Goal: Task Accomplishment & Management: Manage account settings

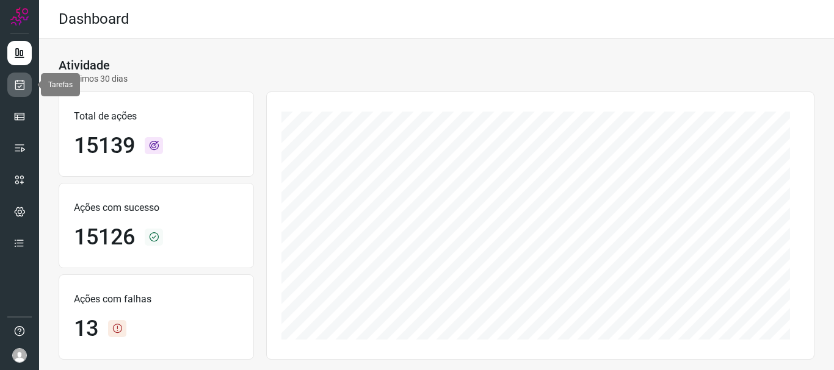
click at [16, 84] on icon at bounding box center [19, 85] width 13 height 12
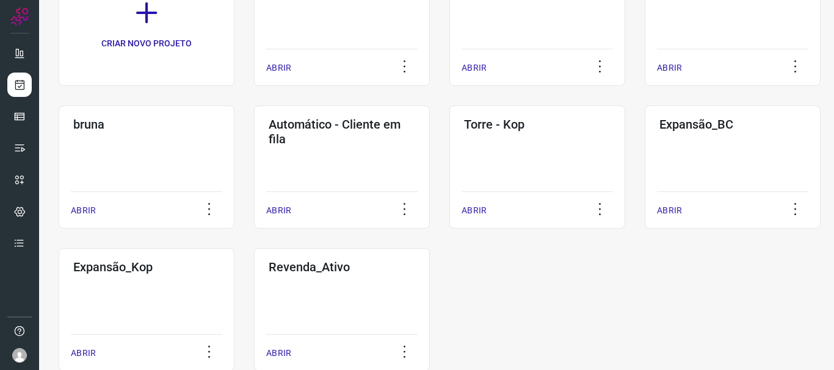
scroll to position [166, 0]
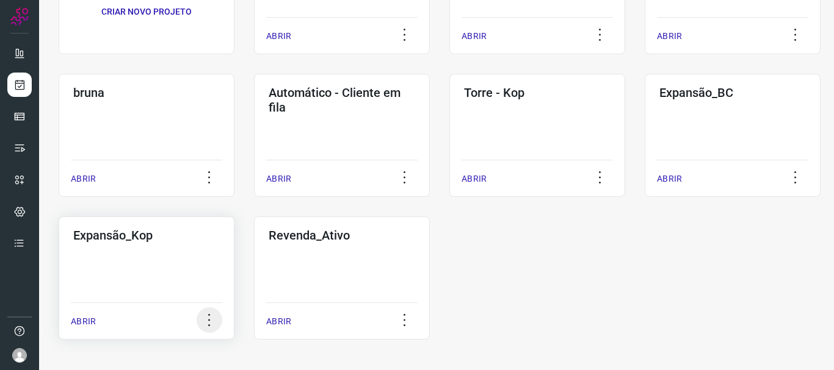
click at [209, 325] on icon at bounding box center [210, 321] width 26 height 26
click at [134, 267] on div "Expansão_Kop ABRIR" at bounding box center [147, 278] width 176 height 123
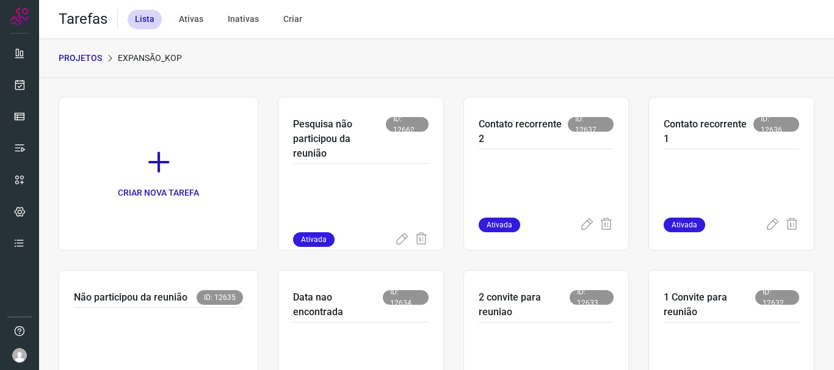
click at [190, 21] on div "Ativas" at bounding box center [191, 20] width 39 height 20
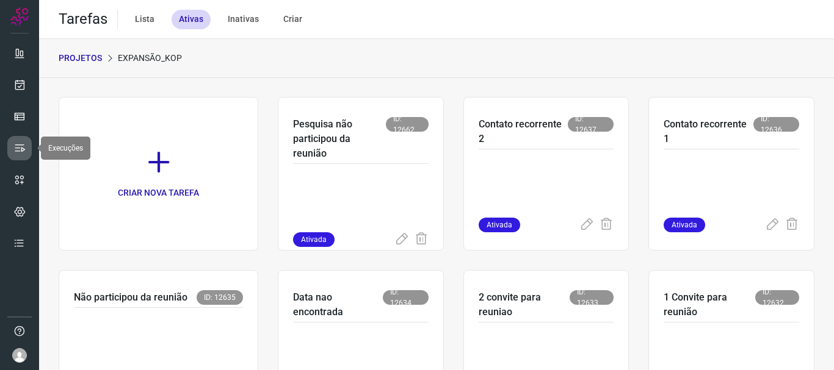
click at [18, 150] on icon at bounding box center [19, 148] width 12 height 12
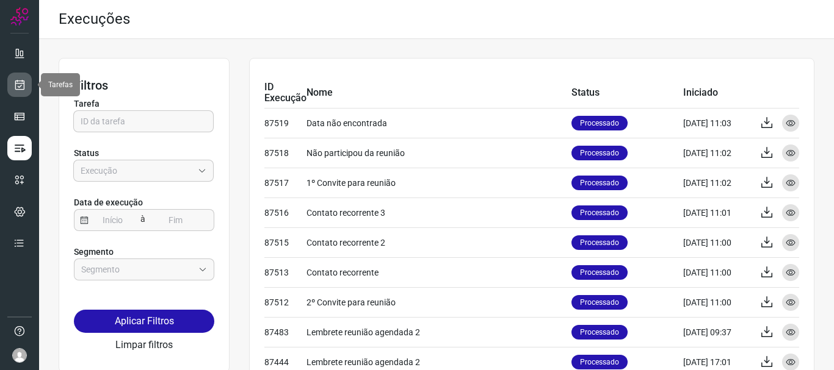
click at [16, 82] on icon at bounding box center [19, 85] width 13 height 12
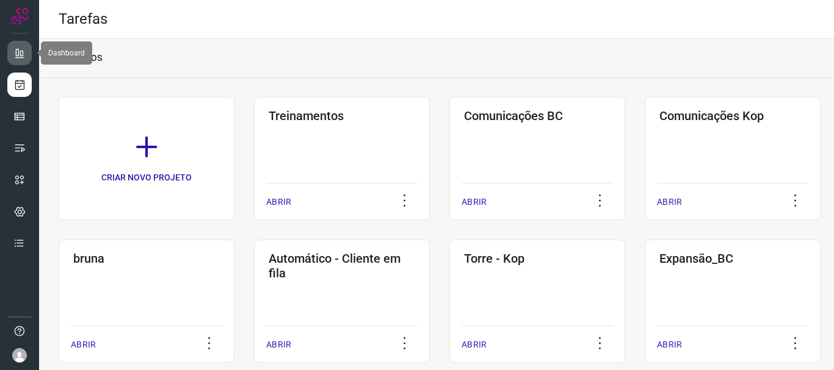
click at [21, 48] on icon at bounding box center [19, 53] width 12 height 12
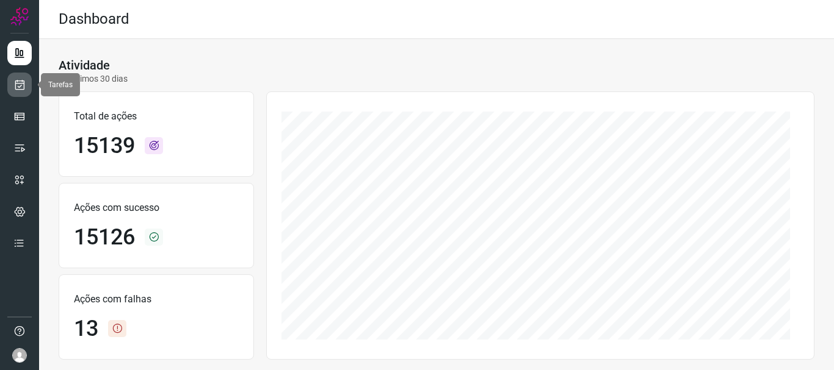
click at [20, 87] on icon at bounding box center [19, 85] width 13 height 12
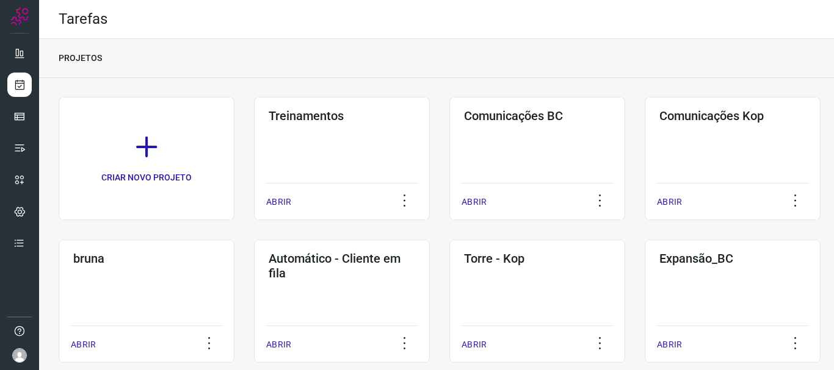
scroll to position [166, 0]
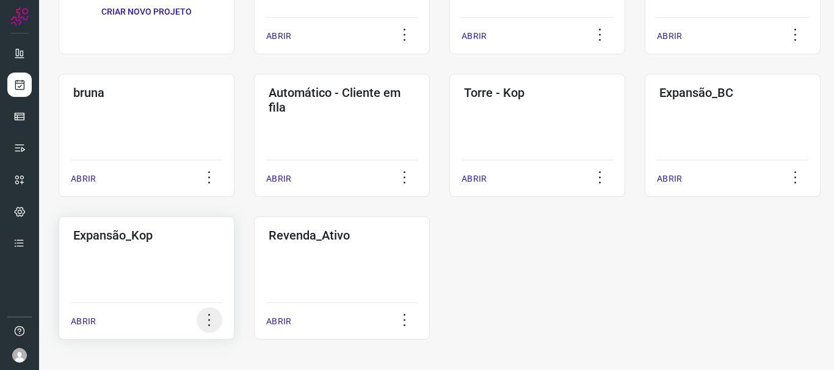
click at [208, 320] on icon at bounding box center [210, 321] width 26 height 26
click at [211, 260] on li "Editar" at bounding box center [208, 260] width 71 height 20
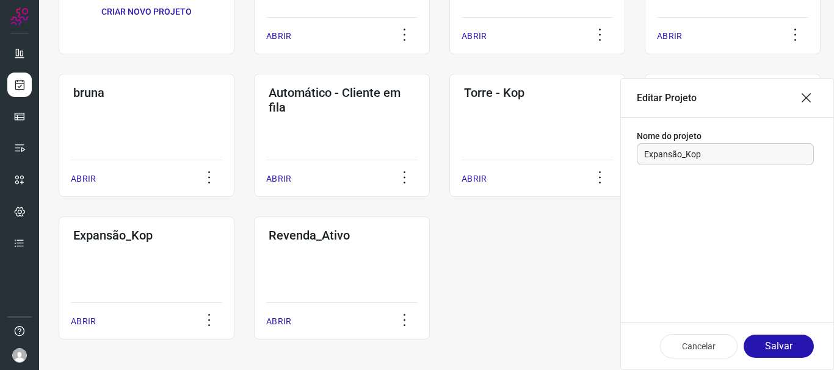
click at [812, 102] on icon at bounding box center [806, 98] width 15 height 15
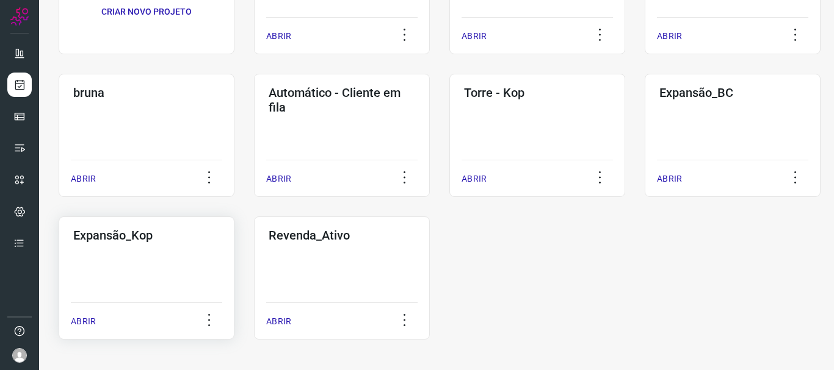
click at [88, 318] on p "ABRIR" at bounding box center [83, 322] width 25 height 13
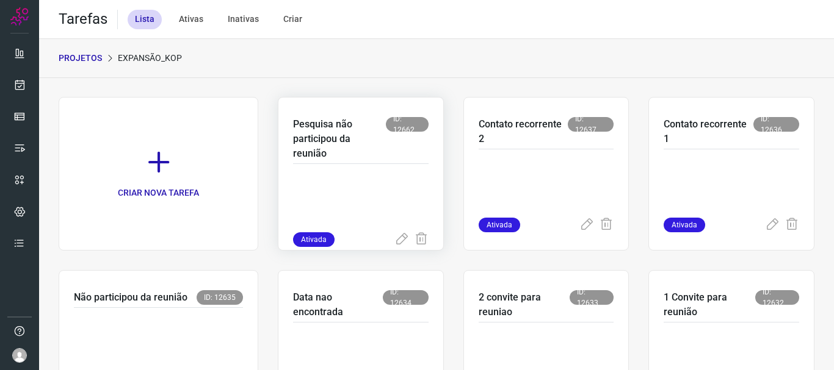
click at [354, 154] on p "Pesquisa não participou da reunião" at bounding box center [339, 139] width 93 height 44
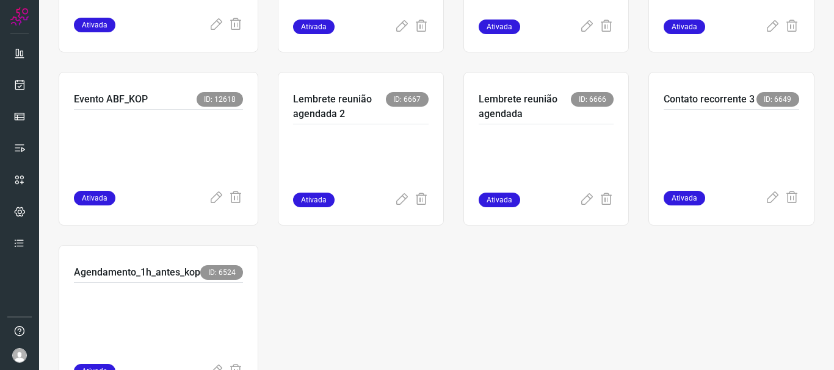
scroll to position [133, 0]
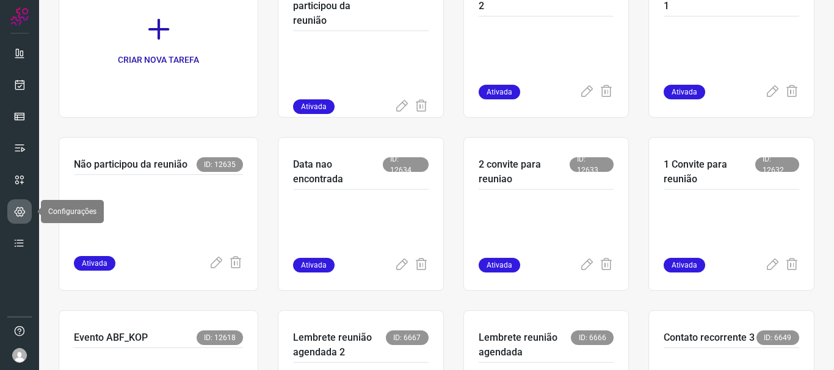
click at [19, 214] on icon at bounding box center [20, 212] width 12 height 12
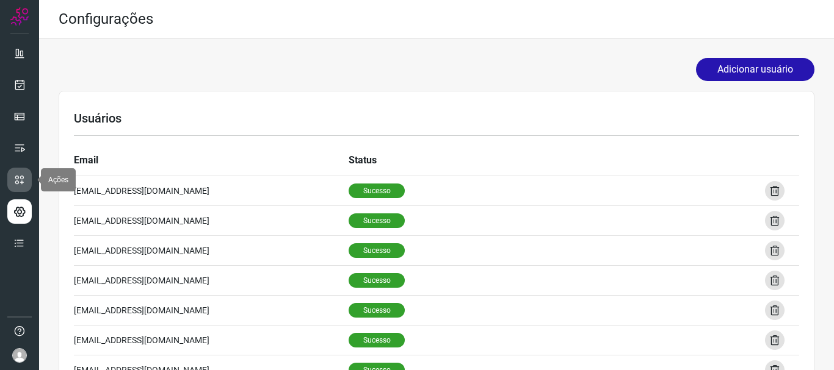
click at [21, 186] on icon at bounding box center [19, 180] width 12 height 12
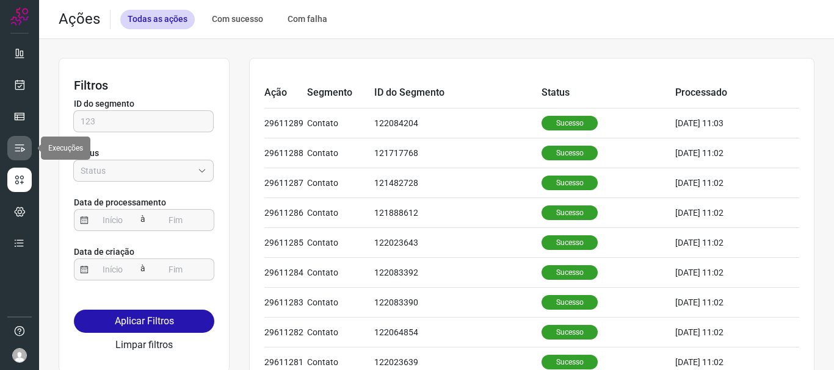
click at [13, 150] on link at bounding box center [19, 148] width 24 height 24
